Goal: Transaction & Acquisition: Obtain resource

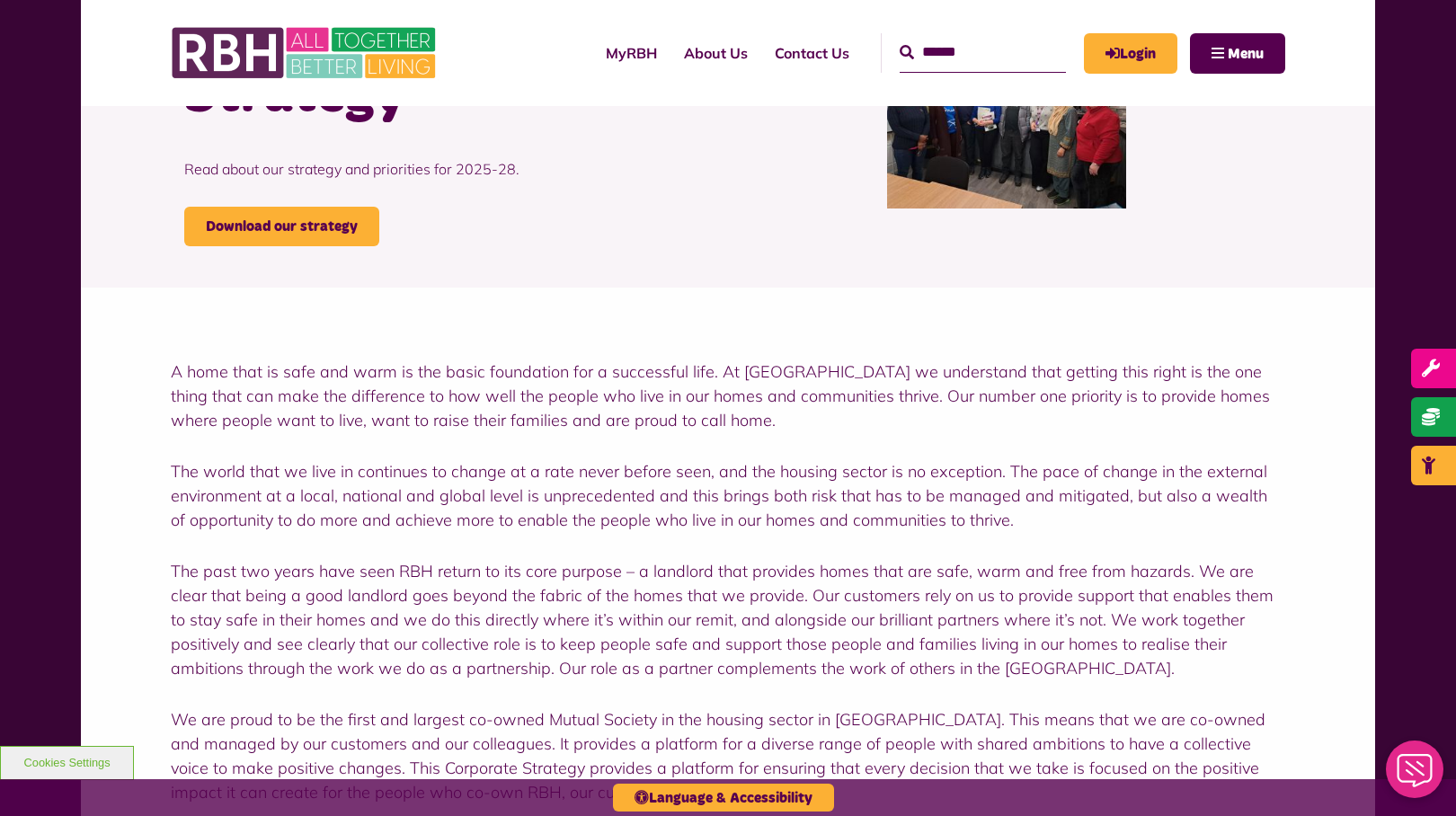
scroll to position [182, 0]
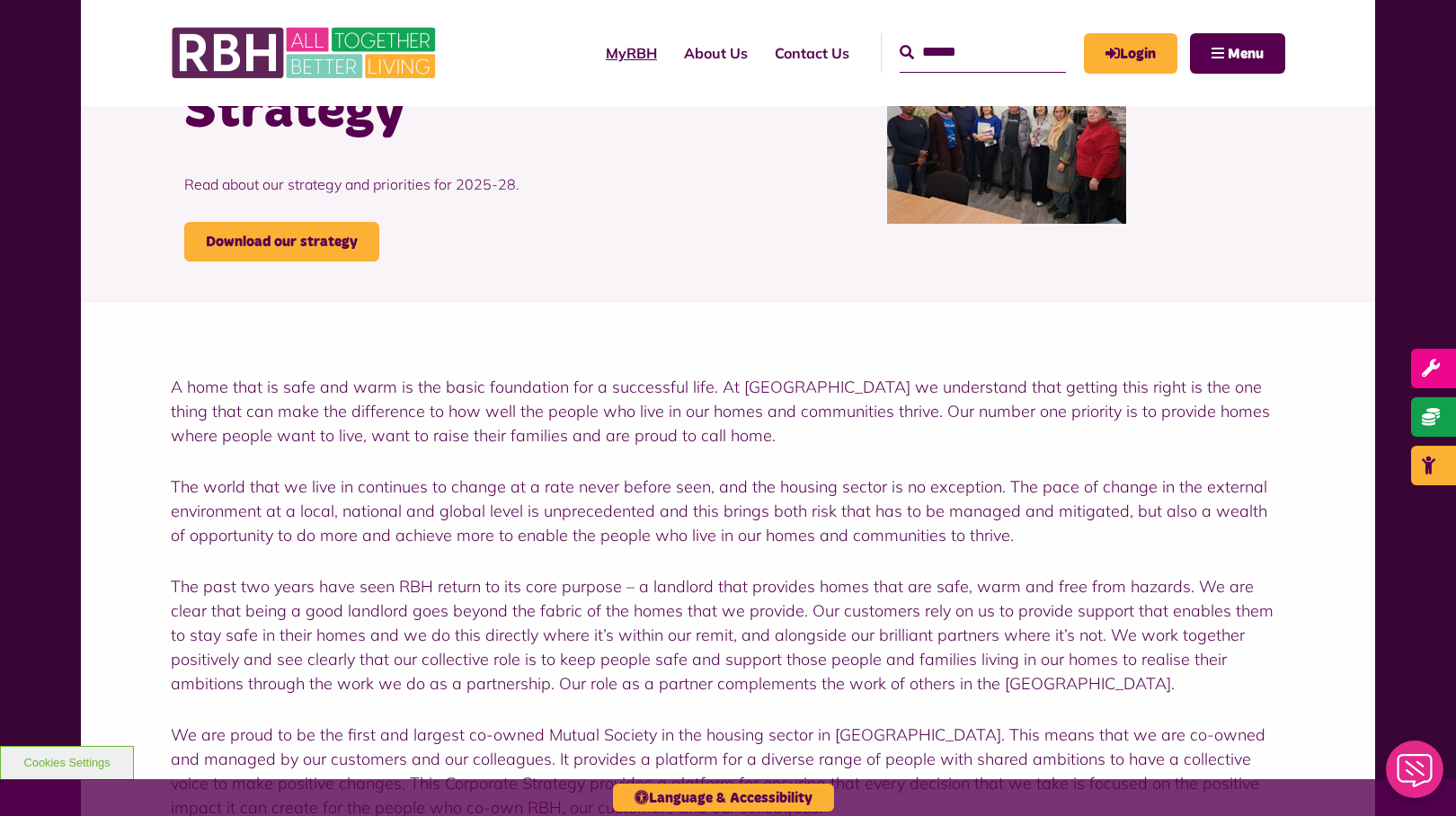
click at [606, 53] on link "MyRBH" at bounding box center [631, 52] width 78 height 49
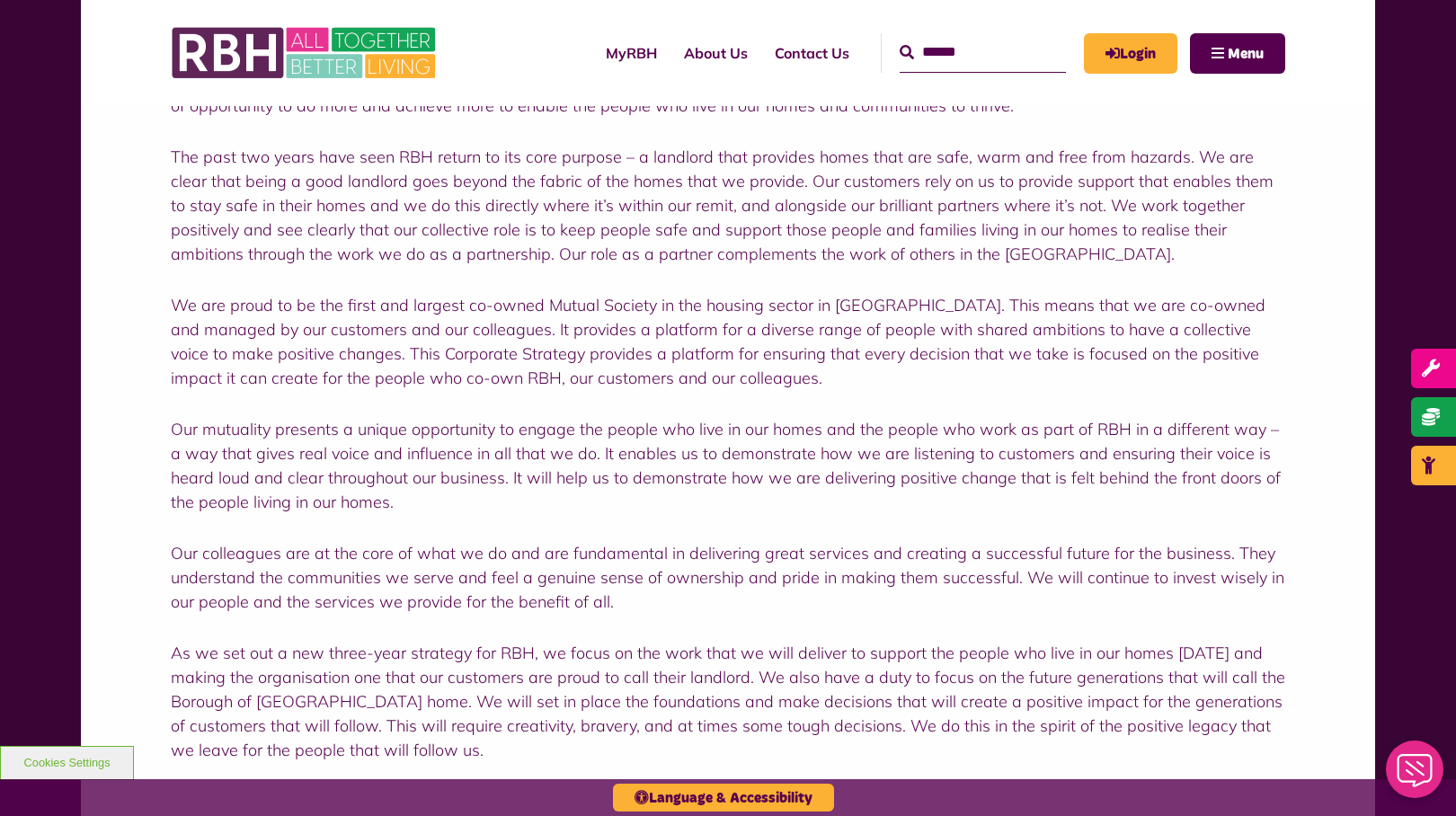
scroll to position [634, 0]
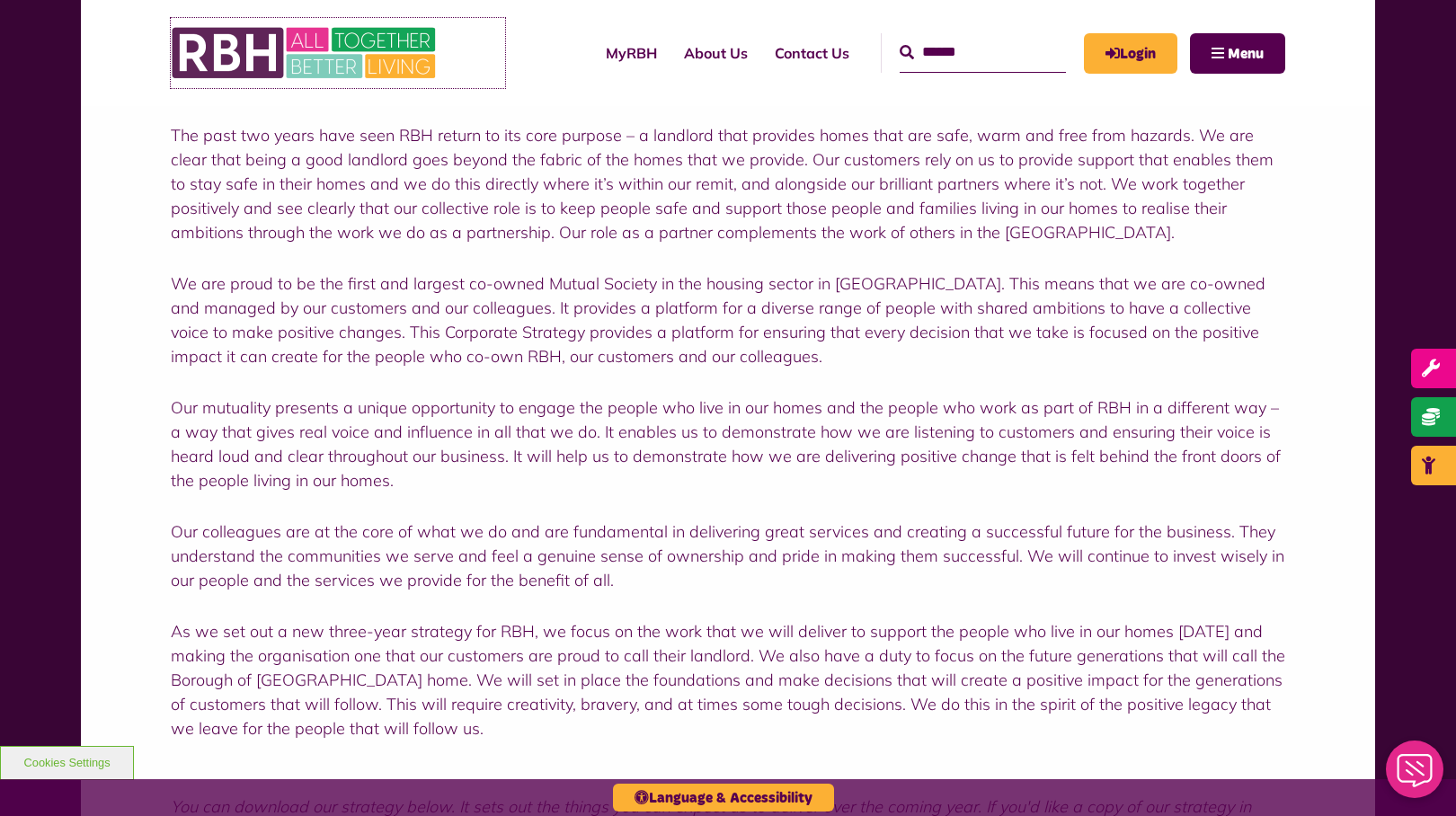
click at [360, 63] on img at bounding box center [306, 53] width 270 height 70
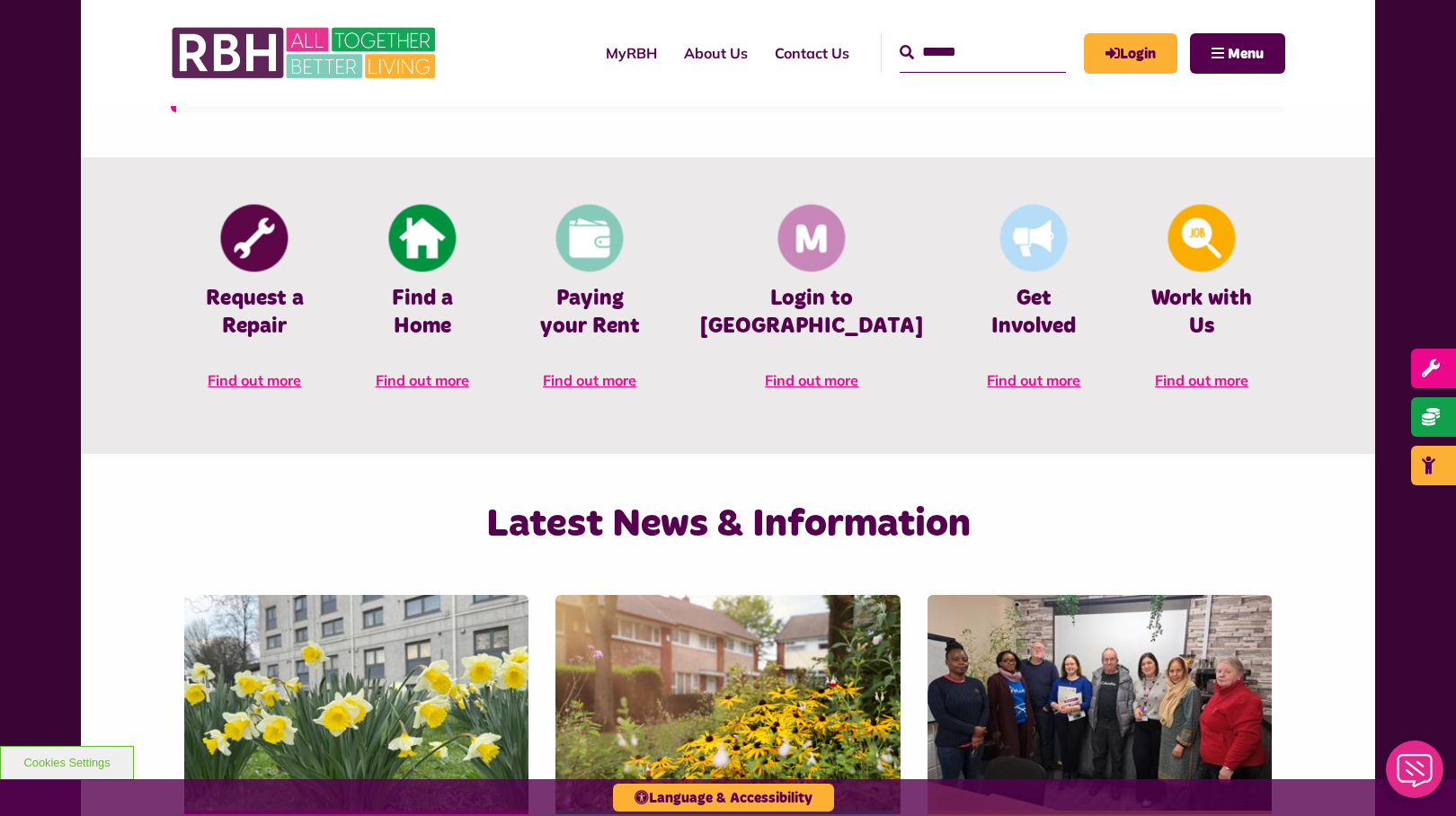
scroll to position [753, 0]
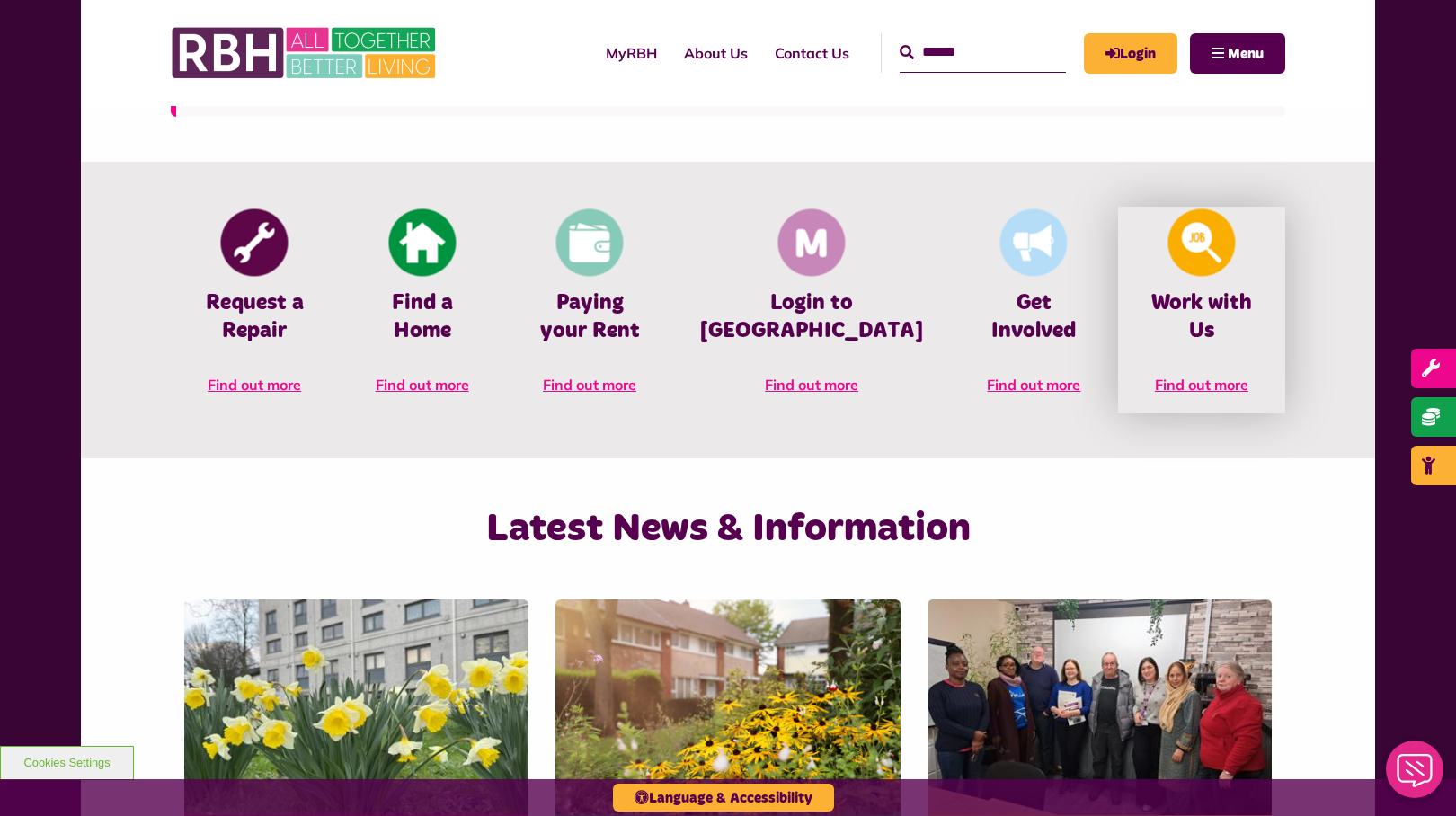
click at [1179, 259] on img at bounding box center [1201, 243] width 67 height 67
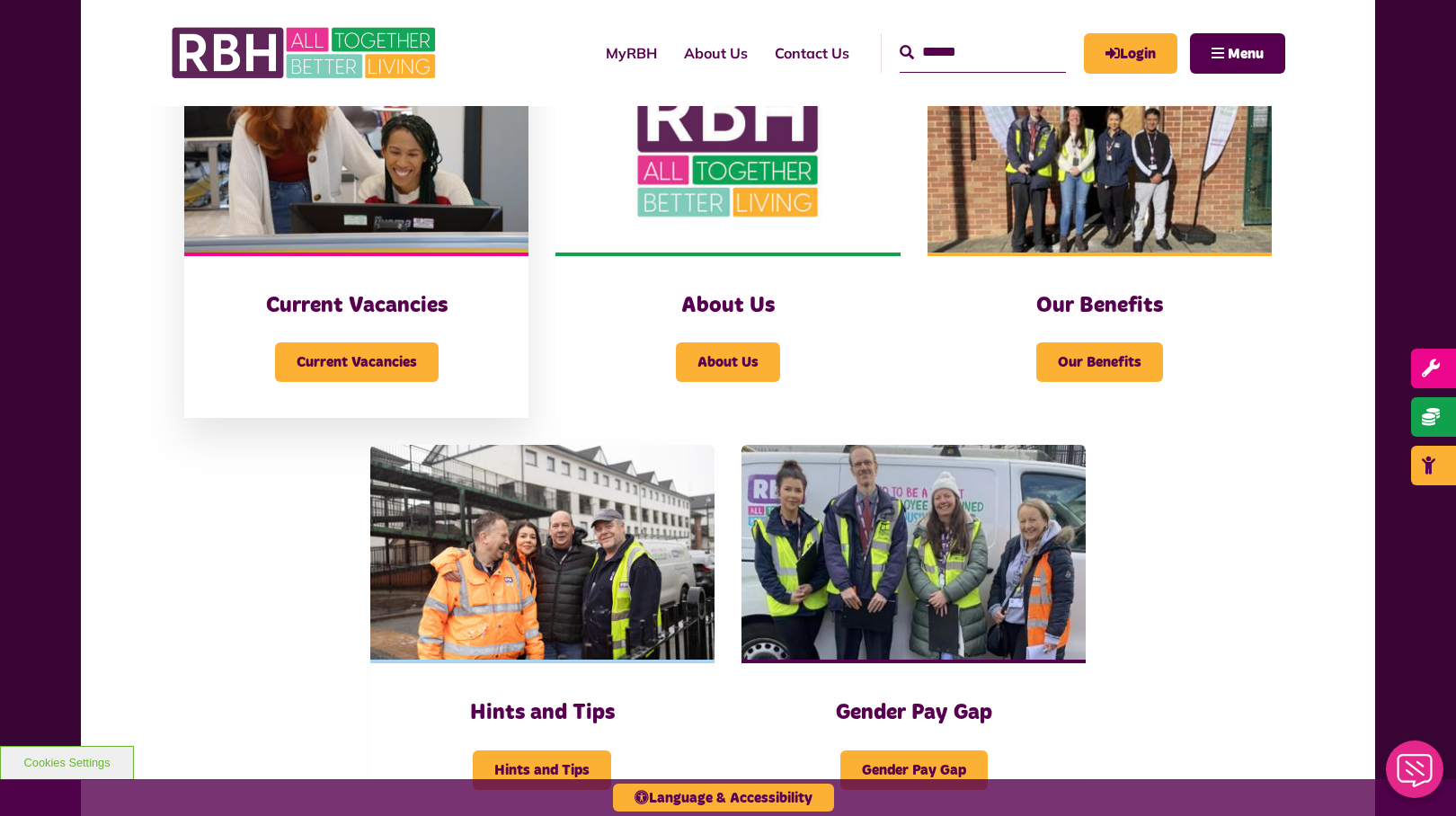
scroll to position [472, 0]
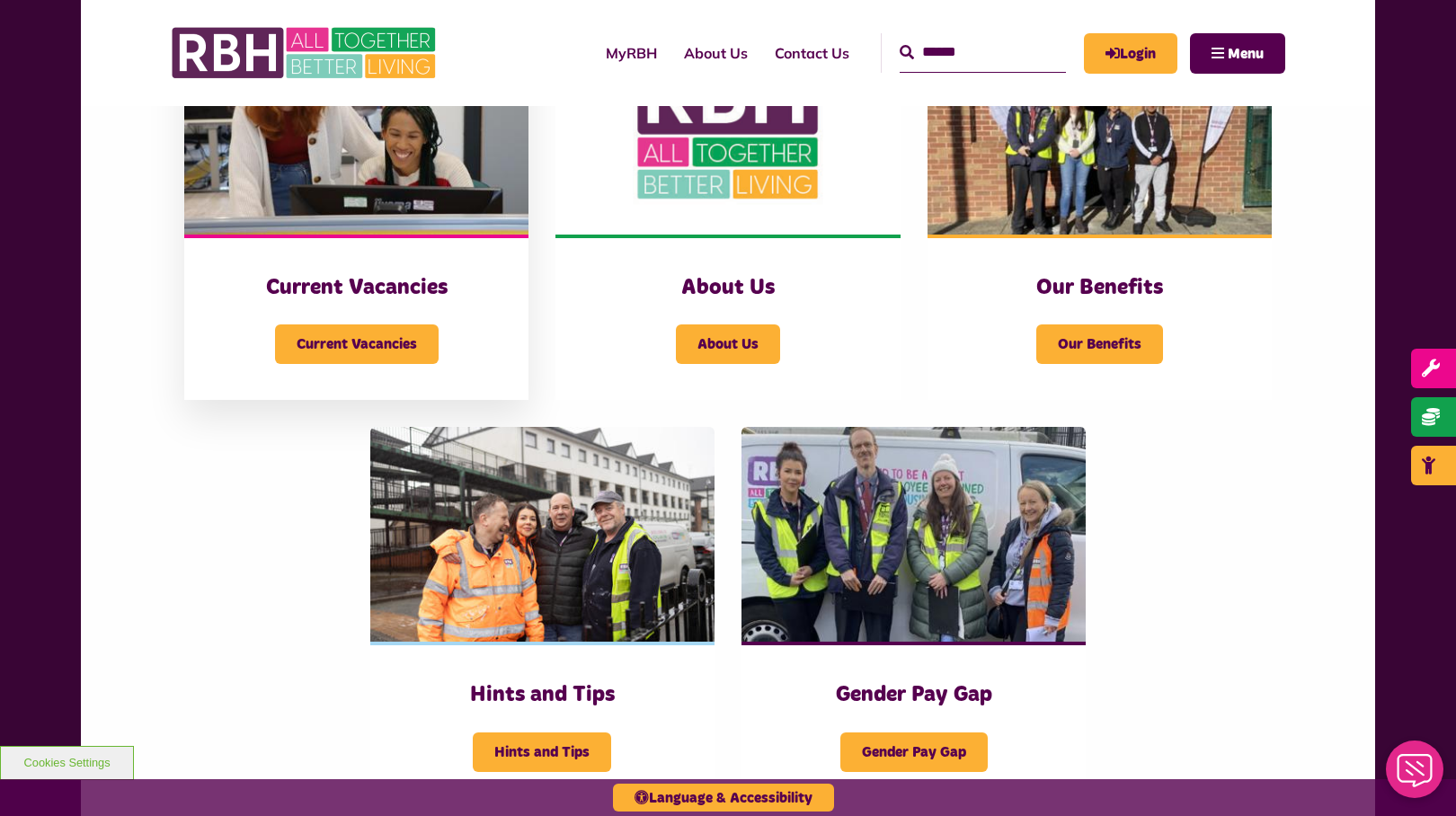
click at [398, 218] on img at bounding box center [356, 127] width 344 height 215
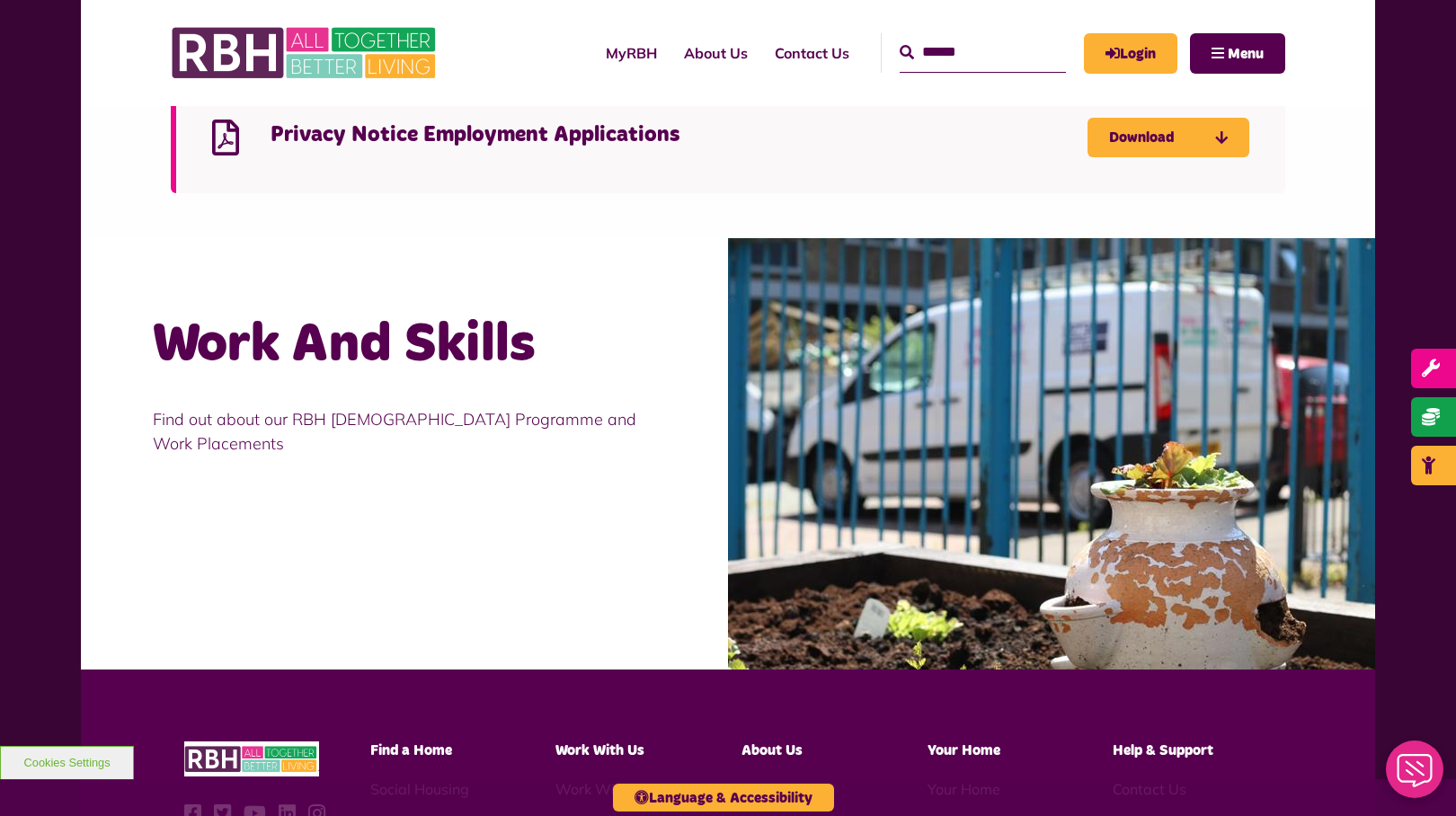
scroll to position [1465, 0]
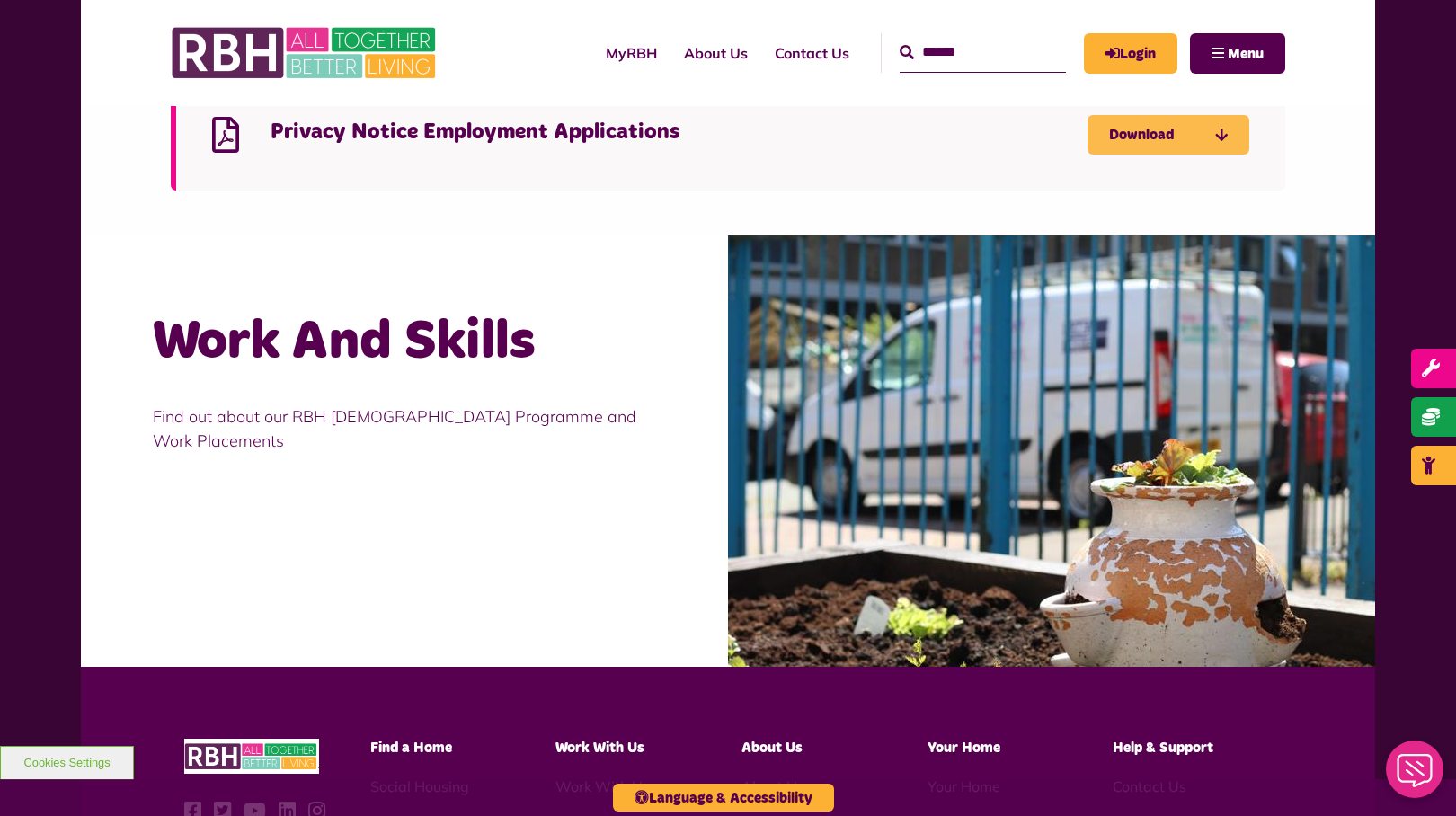
click at [1161, 134] on link "Download" at bounding box center [1169, 134] width 162 height 40
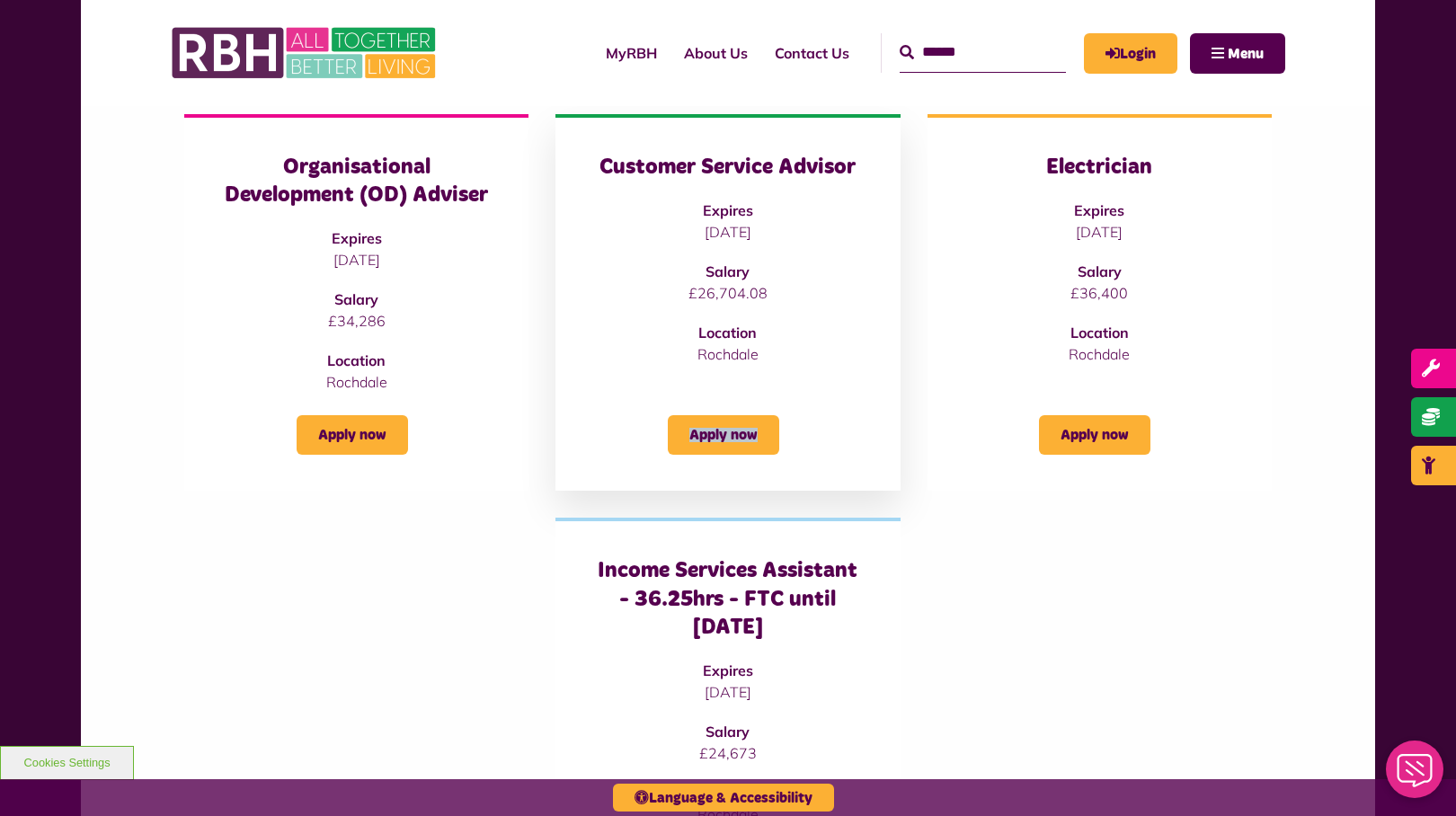
scroll to position [255, 0]
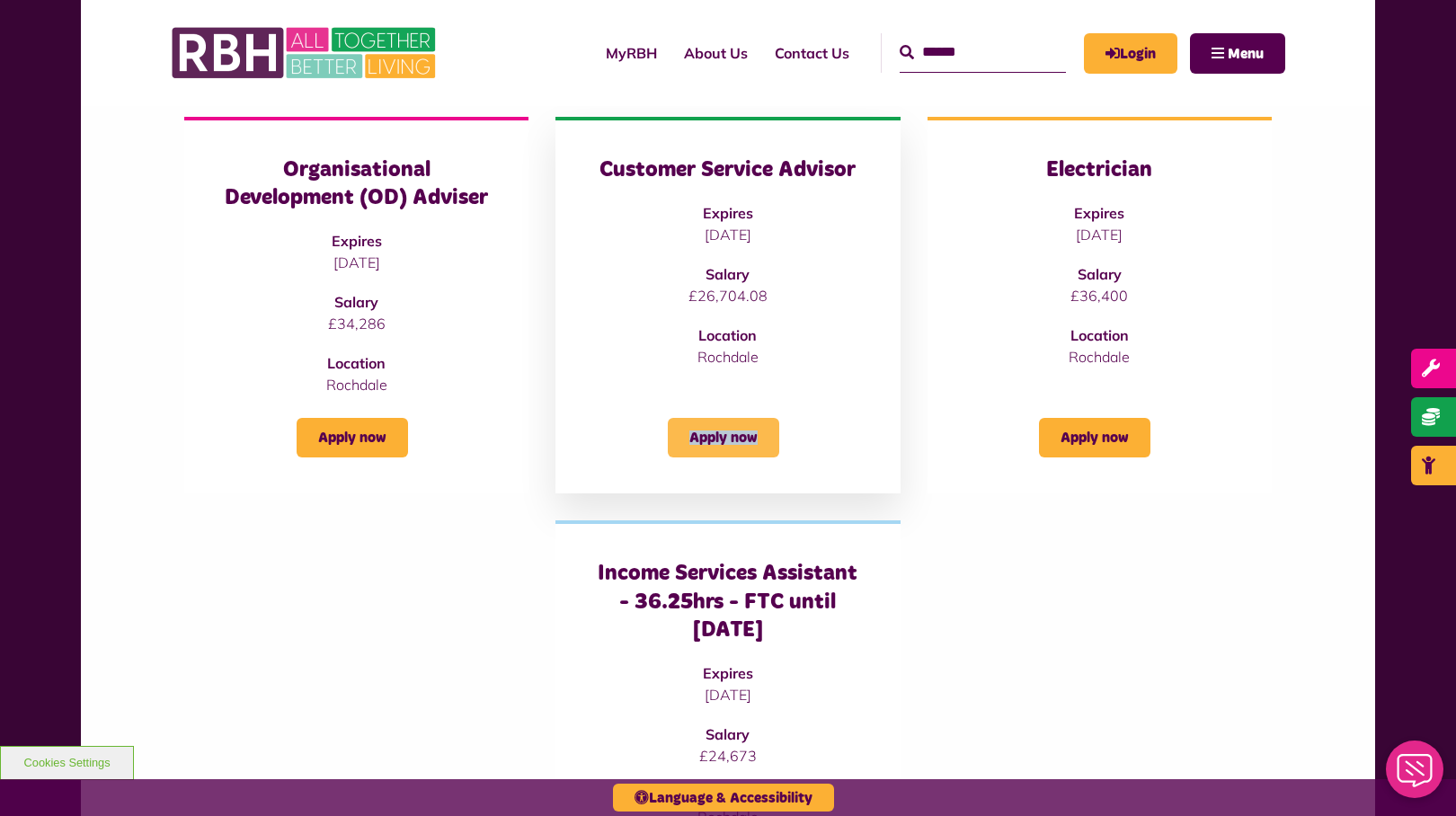
click at [734, 436] on link "Apply now" at bounding box center [723, 437] width 111 height 40
